Goal: Information Seeking & Learning: Learn about a topic

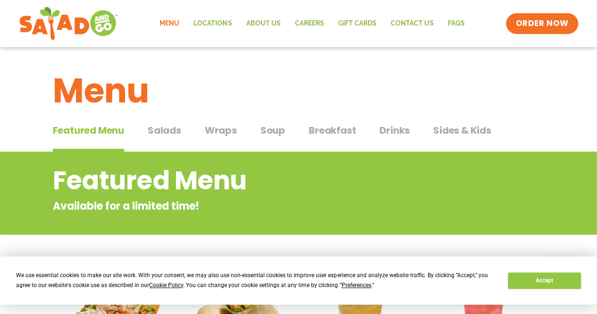
click at [326, 129] on span "Breakfast" at bounding box center [332, 130] width 47 height 14
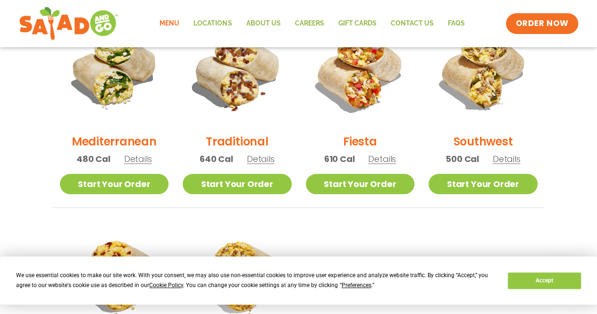
scroll to position [277, 0]
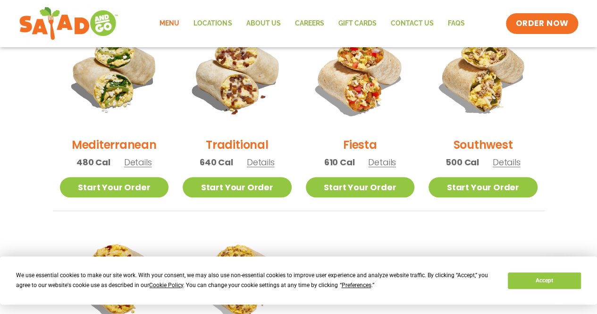
click at [520, 164] on span "Details" at bounding box center [507, 162] width 28 height 12
click at [361, 194] on link "Start Your Order" at bounding box center [360, 187] width 109 height 20
click at [383, 162] on span "Details" at bounding box center [382, 162] width 28 height 12
click at [132, 160] on span "Details" at bounding box center [138, 162] width 28 height 12
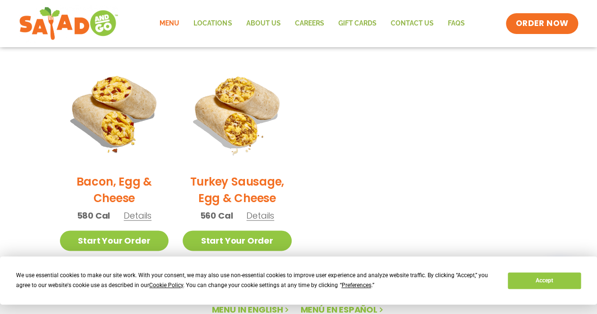
scroll to position [447, 0]
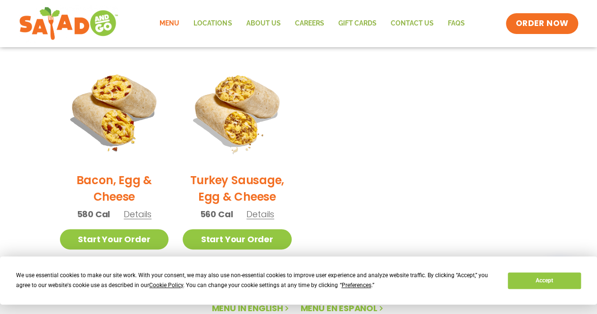
click at [133, 213] on span "Details" at bounding box center [138, 214] width 28 height 12
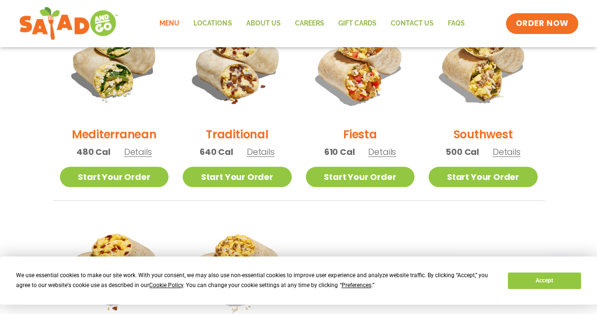
scroll to position [268, 0]
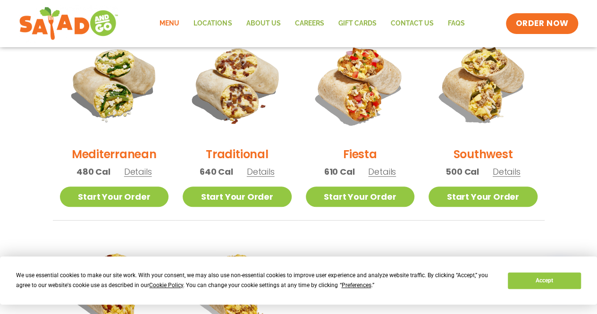
click at [136, 173] on span "Details" at bounding box center [138, 172] width 28 height 12
click at [386, 169] on span "Details" at bounding box center [382, 172] width 28 height 12
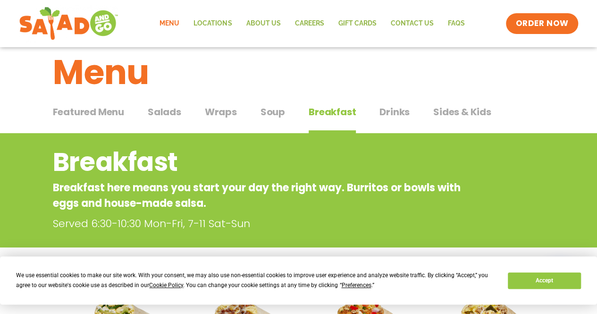
scroll to position [0, 0]
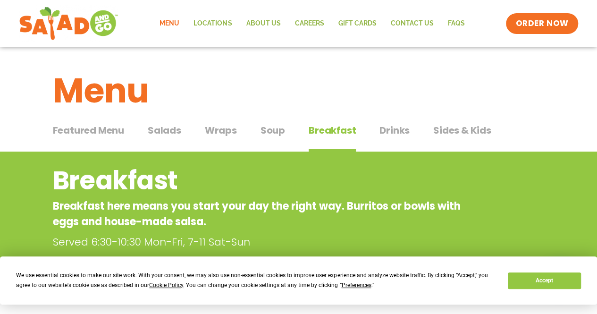
click at [93, 131] on span "Featured Menu" at bounding box center [88, 130] width 71 height 14
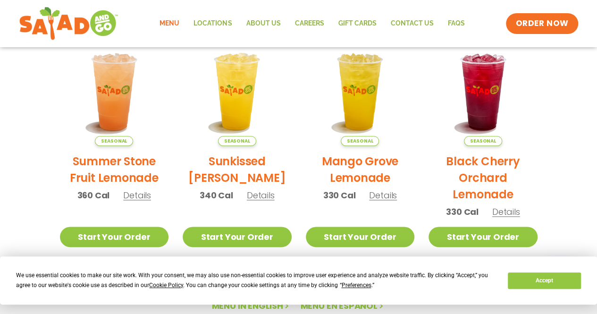
scroll to position [465, 0]
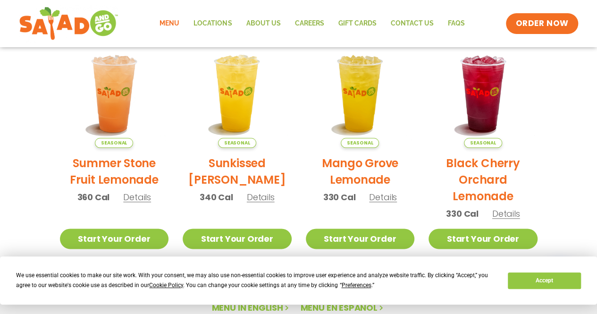
click at [519, 211] on span "Details" at bounding box center [506, 214] width 28 height 12
click at [258, 195] on span "Details" at bounding box center [261, 197] width 28 height 12
click at [141, 203] on p "360 Cal Details" at bounding box center [114, 197] width 74 height 13
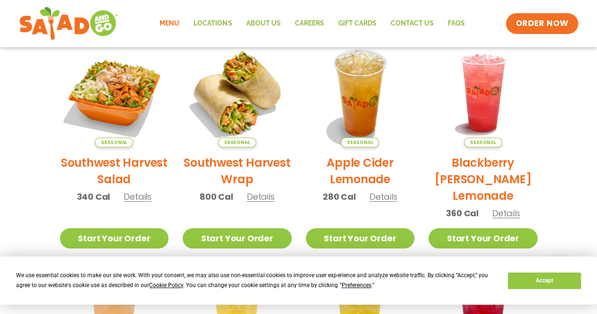
scroll to position [222, 0]
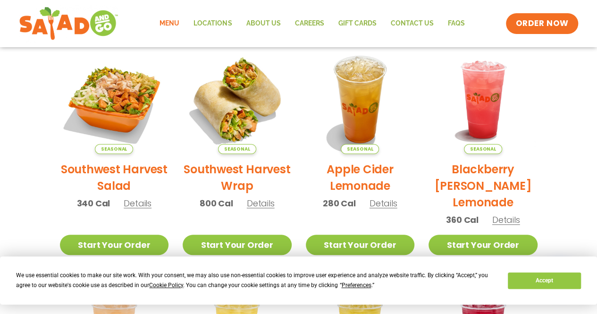
click at [519, 216] on span "Details" at bounding box center [506, 220] width 28 height 12
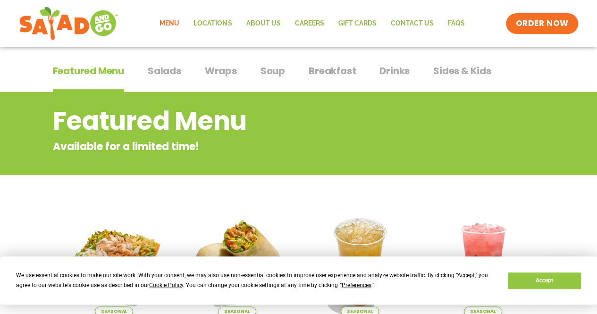
scroll to position [0, 0]
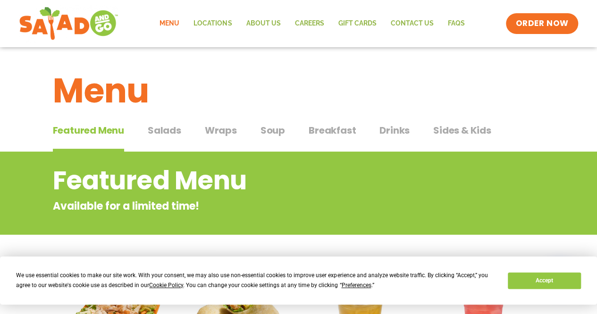
click at [335, 131] on span "Breakfast" at bounding box center [332, 130] width 47 height 14
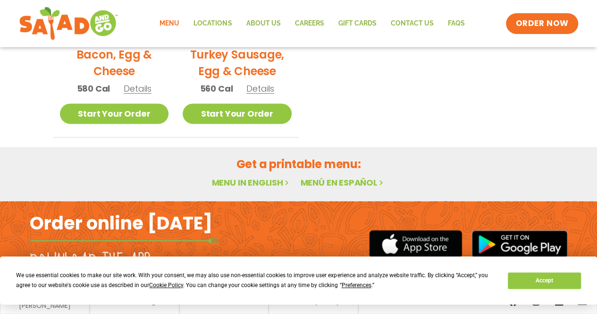
scroll to position [590, 0]
